Goal: Find specific page/section

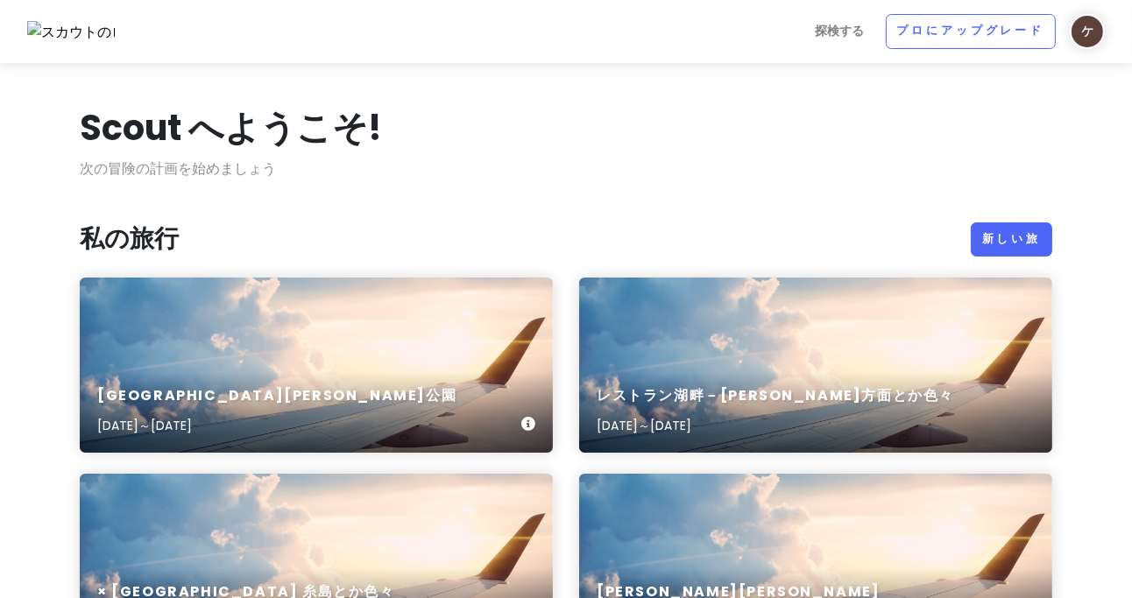
click at [335, 311] on div "[GEOGRAPHIC_DATA][PERSON_NAME]公園 [DATE]～[DATE]" at bounding box center [316, 365] width 473 height 175
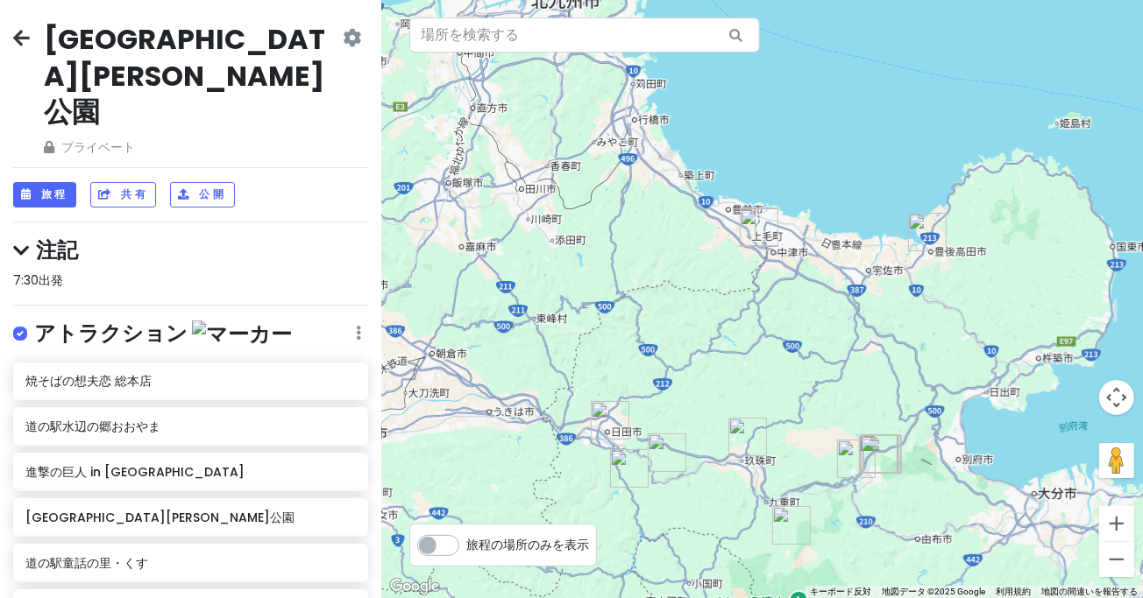
drag, startPoint x: 719, startPoint y: 209, endPoint x: 727, endPoint y: 301, distance: 92.4
click at [681, 305] on div at bounding box center [761, 299] width 761 height 598
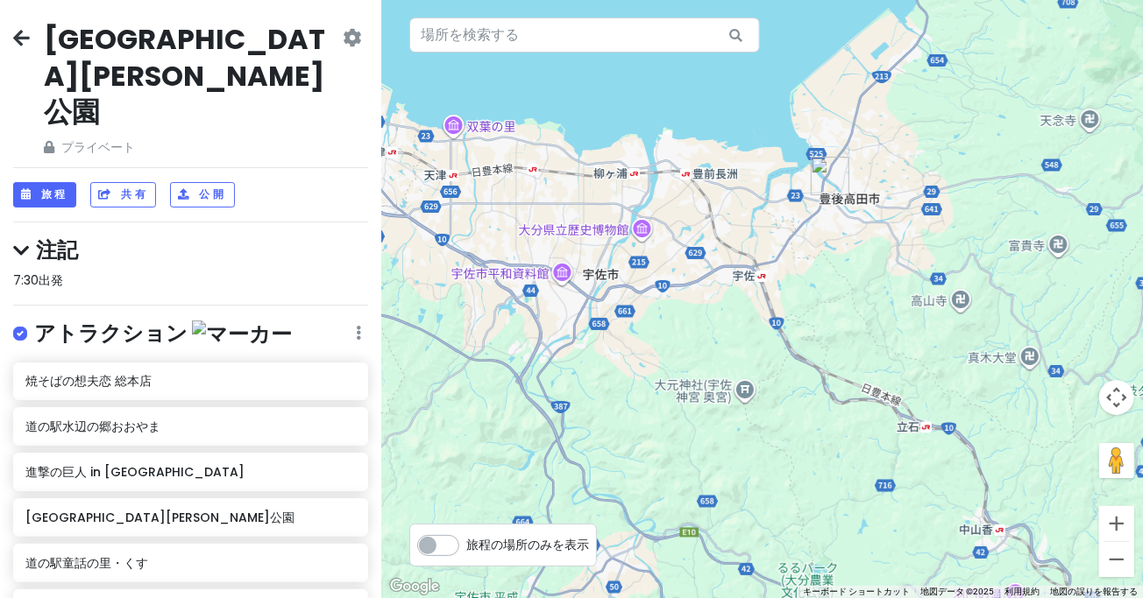
click at [681, 175] on img "昭和の町" at bounding box center [830, 176] width 39 height 39
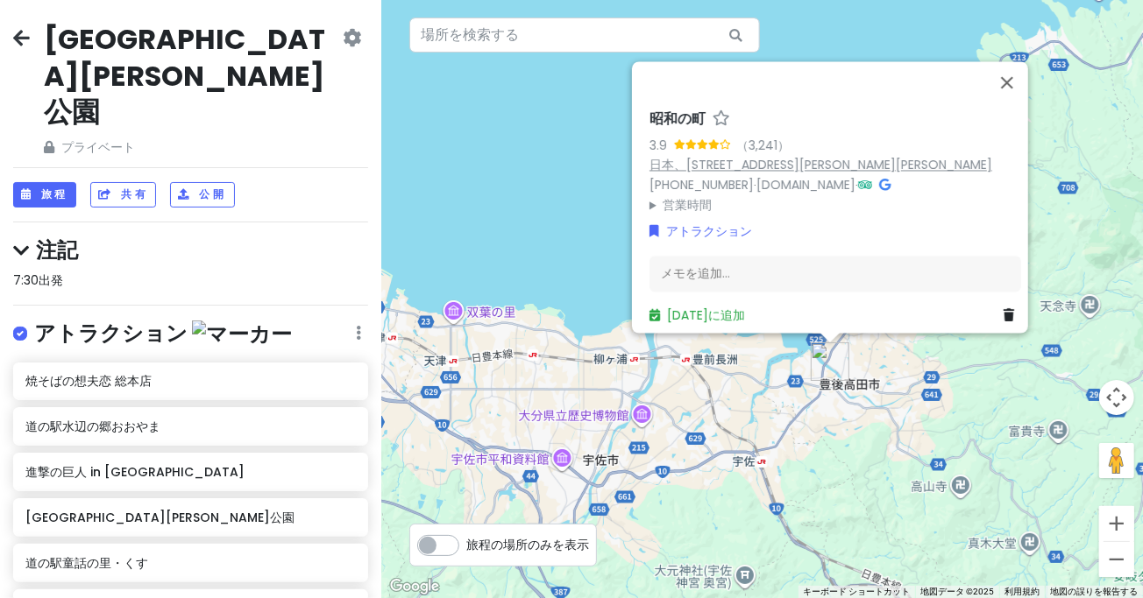
click at [681, 156] on font "日本、[STREET_ADDRESS][PERSON_NAME][PERSON_NAME]" at bounding box center [820, 165] width 343 height 18
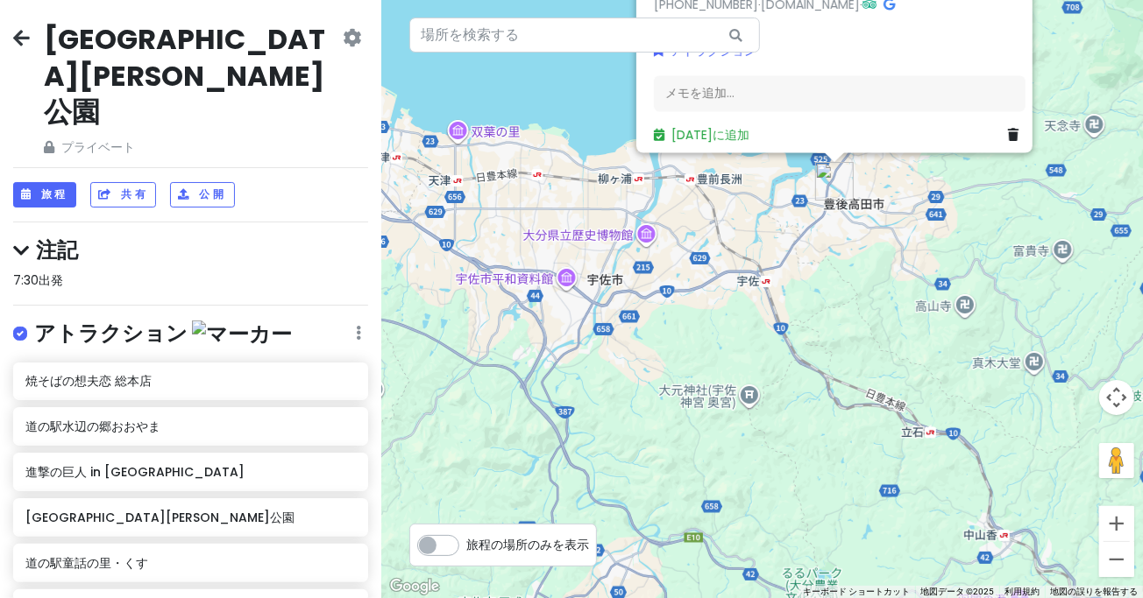
drag, startPoint x: 648, startPoint y: 355, endPoint x: 648, endPoint y: 285, distance: 70.1
click at [648, 292] on div "昭和の町 3.9 （3,241） 日本、[STREET_ADDRESS][PERSON_NAME][PERSON_NAME] [PHONE_NUMBER] ·…" at bounding box center [761, 299] width 761 height 598
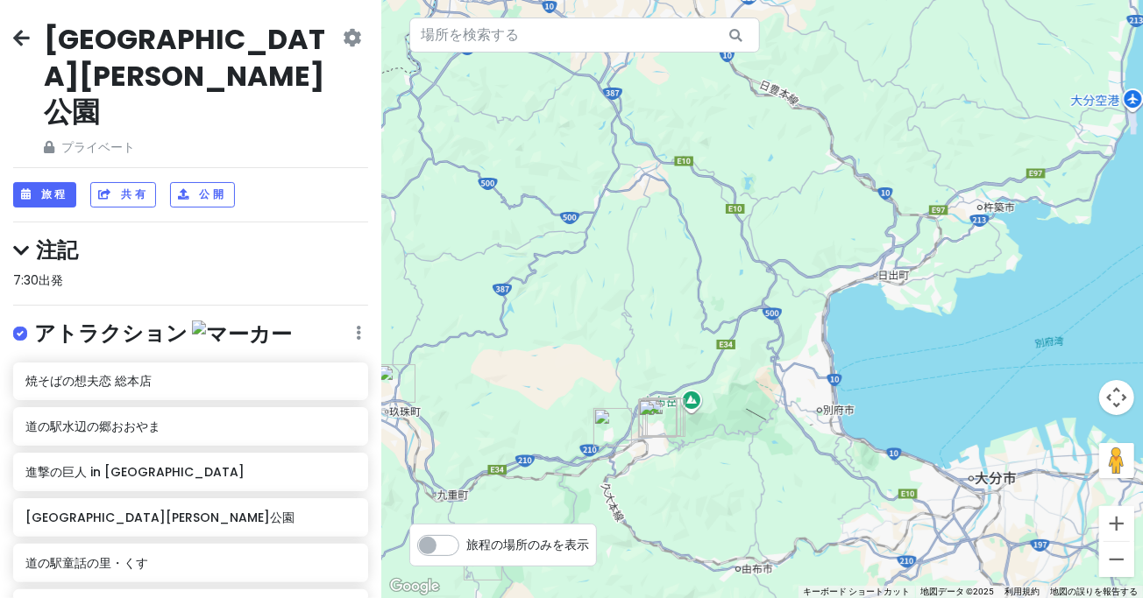
drag, startPoint x: 699, startPoint y: 439, endPoint x: 725, endPoint y: 208, distance: 232.7
click at [681, 210] on div "昭和の町 3.9 （3,241） 日本、[STREET_ADDRESS][PERSON_NAME][PERSON_NAME] [PHONE_NUMBER] ·…" at bounding box center [761, 299] width 761 height 598
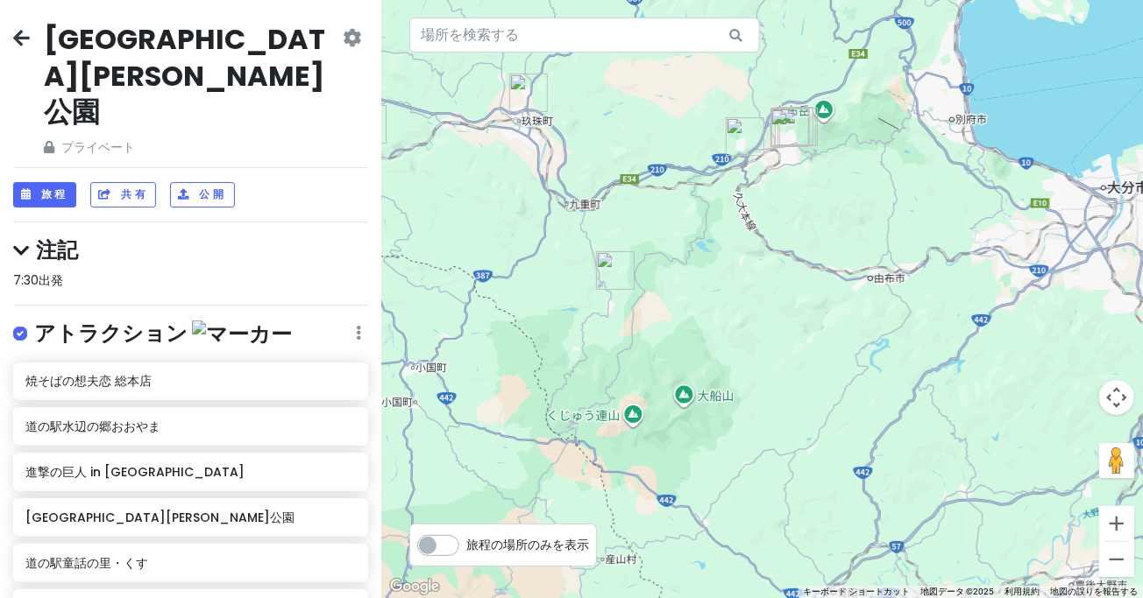
drag, startPoint x: 707, startPoint y: 305, endPoint x: 749, endPoint y: 318, distance: 44.1
click at [681, 318] on div "昭和の町 3.9 （3,241） 日本、[STREET_ADDRESS][PERSON_NAME][PERSON_NAME] [PHONE_NUMBER] ·…" at bounding box center [761, 299] width 761 height 598
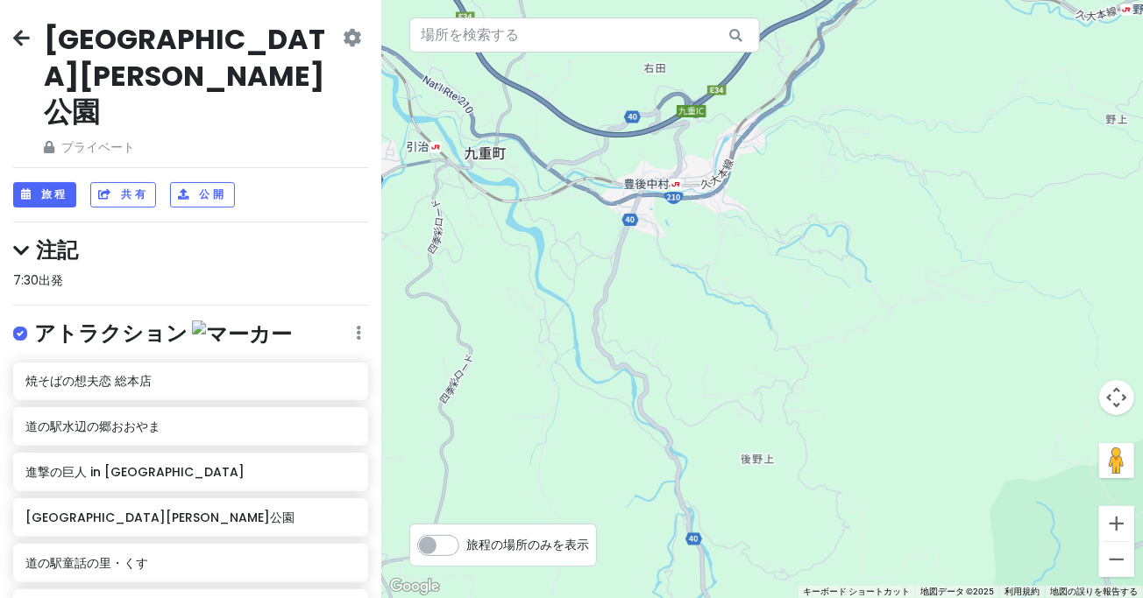
drag, startPoint x: 676, startPoint y: 179, endPoint x: 701, endPoint y: 381, distance: 203.9
click at [681, 381] on div "昭和の町 3.9 （3,241） 日本、[STREET_ADDRESS][PERSON_NAME][PERSON_NAME] [PHONE_NUMBER] ·…" at bounding box center [761, 299] width 761 height 598
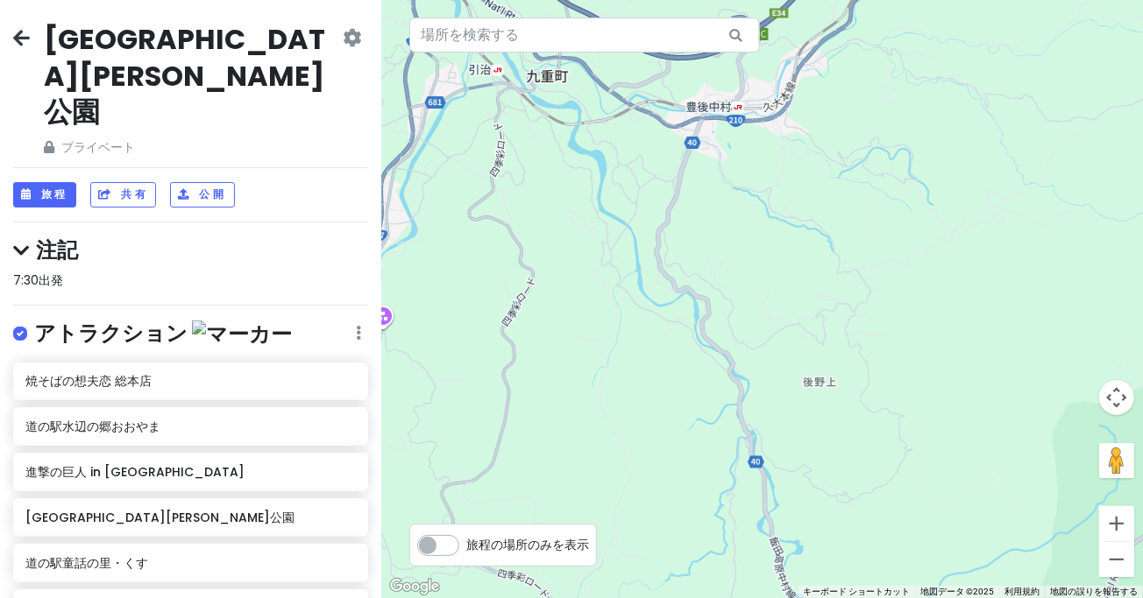
drag, startPoint x: 723, startPoint y: 260, endPoint x: 740, endPoint y: 239, distance: 27.4
click at [681, 239] on div "昭和の町 3.9 （3,241） 日本、[STREET_ADDRESS][PERSON_NAME][PERSON_NAME] [PHONE_NUMBER] ·…" at bounding box center [761, 299] width 761 height 598
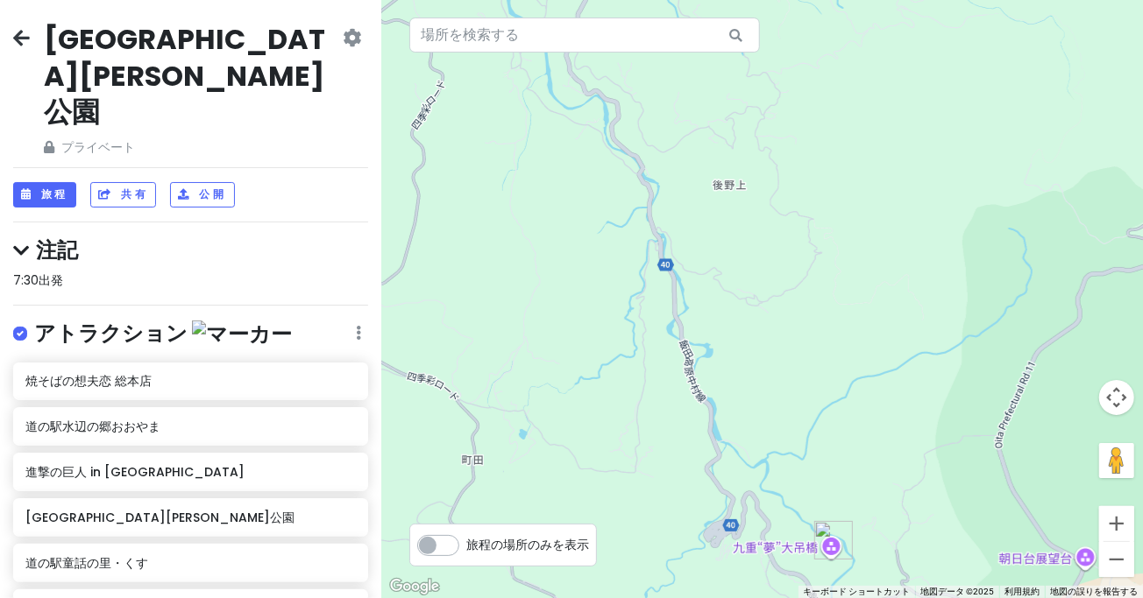
drag, startPoint x: 797, startPoint y: 308, endPoint x: 705, endPoint y: 146, distance: 185.6
click at [681, 145] on div "昭和の町 3.9 （3,241） 日本、[STREET_ADDRESS][PERSON_NAME][PERSON_NAME] [PHONE_NUMBER] ·…" at bounding box center [761, 299] width 761 height 598
